Goal: Transaction & Acquisition: Purchase product/service

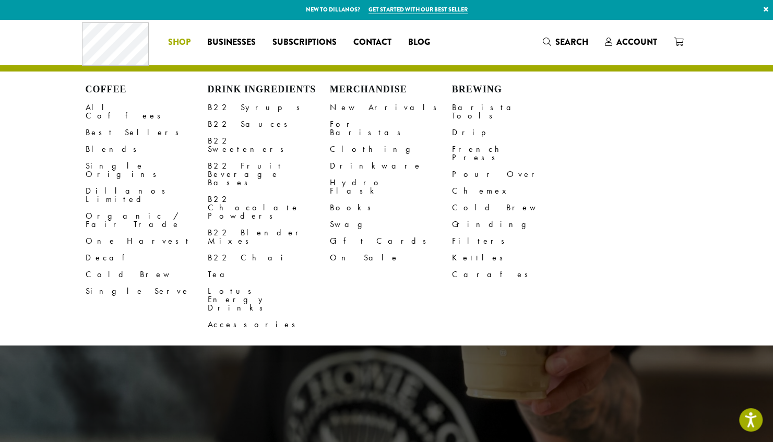
click at [184, 46] on li "Coffee All Coffees Best Sellers Blends Single Origins Dillanos Limited Organic …" at bounding box center [179, 42] width 39 height 17
click at [473, 111] on link "Barista Tools" at bounding box center [513, 111] width 122 height 25
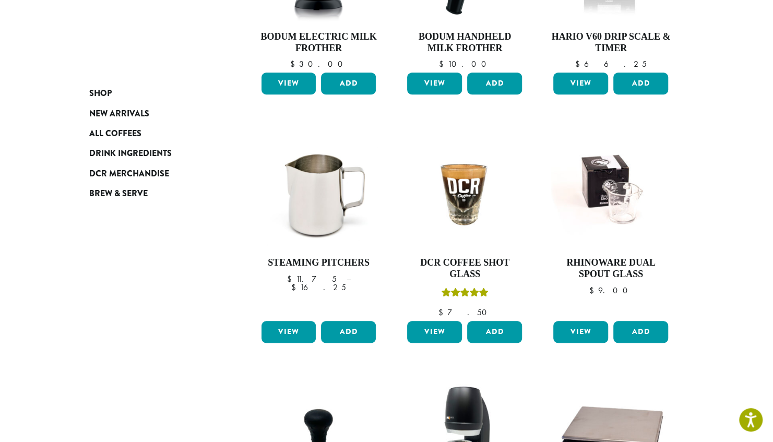
scroll to position [313, 0]
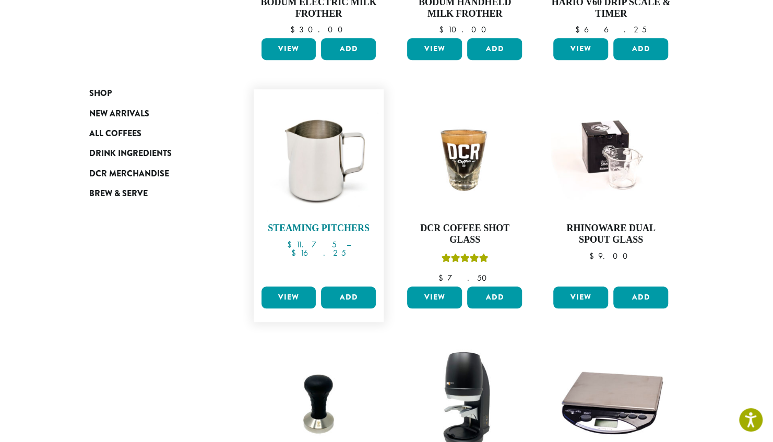
click at [317, 178] on img at bounding box center [318, 154] width 120 height 120
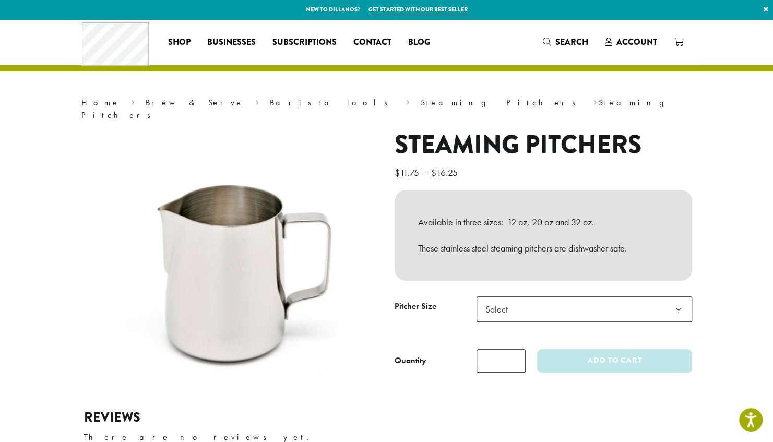
scroll to position [52, 0]
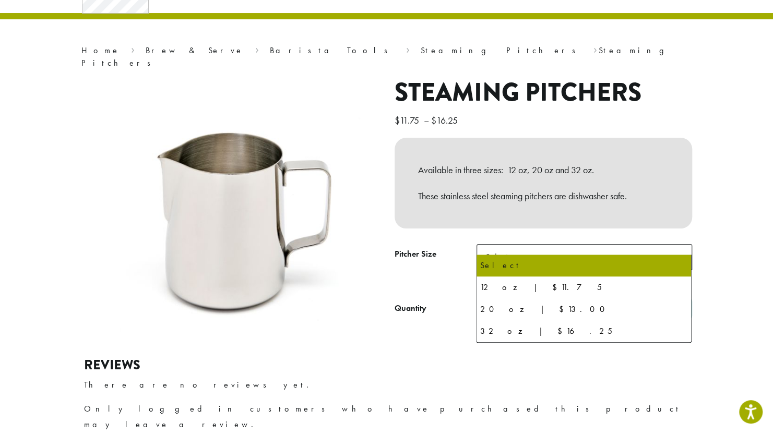
click at [522, 254] on span "Select" at bounding box center [584, 257] width 216 height 26
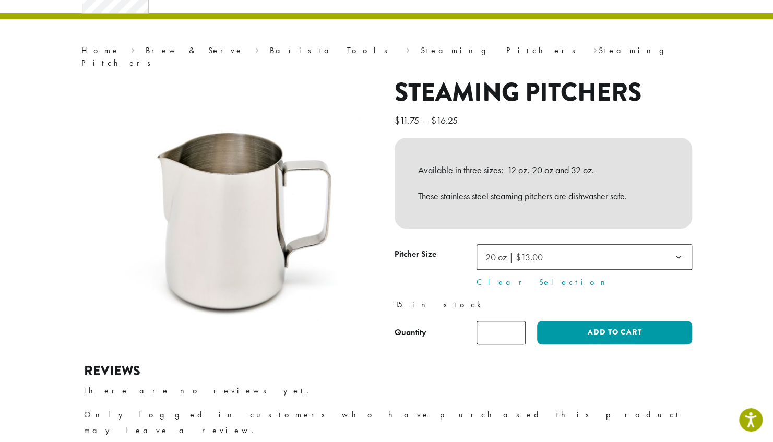
click at [504, 251] on span "20 oz | $13.00" at bounding box center [513, 257] width 57 height 12
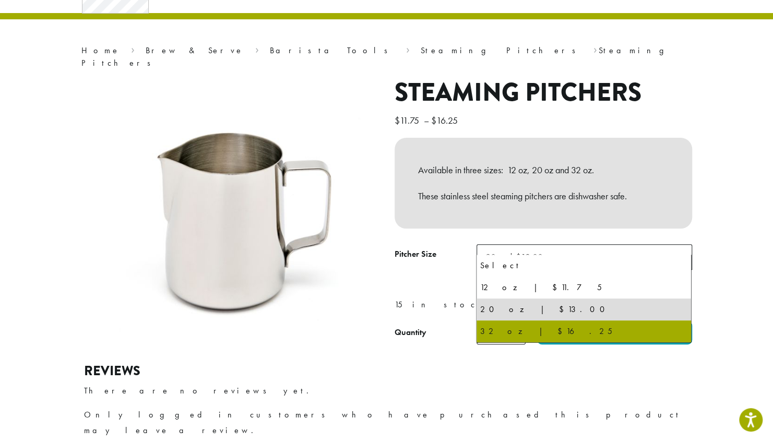
select select "*****"
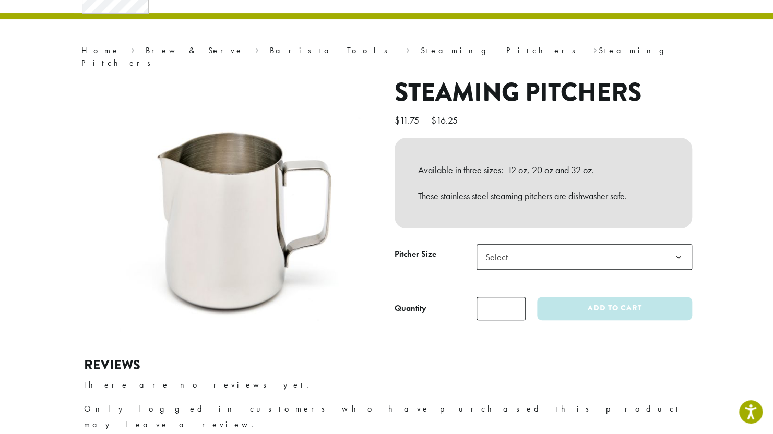
click at [490, 247] on span "Select" at bounding box center [499, 257] width 37 height 20
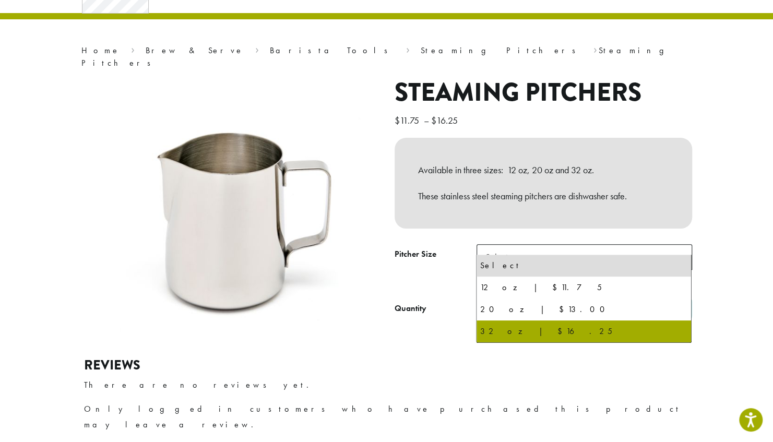
select select "*****"
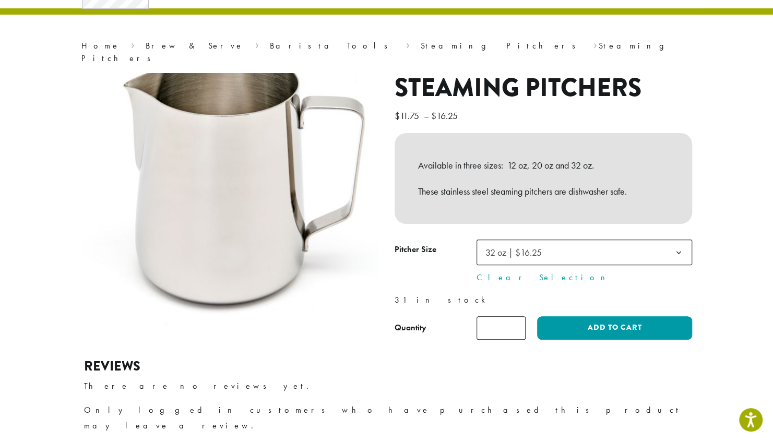
scroll to position [0, 0]
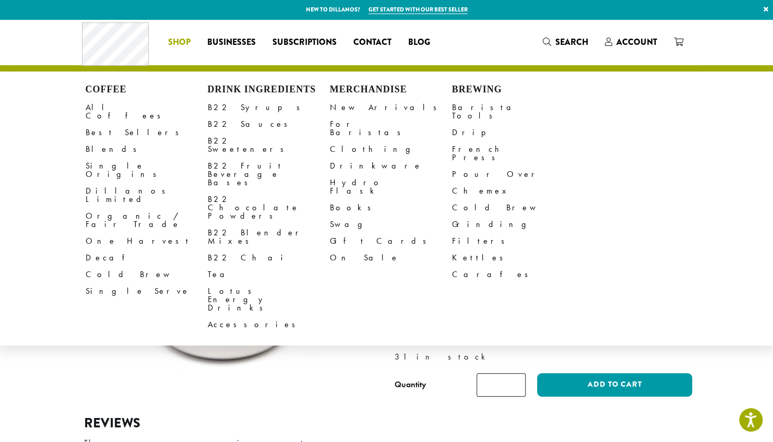
click at [172, 47] on span "Shop" at bounding box center [179, 42] width 22 height 13
